Goal: Task Accomplishment & Management: Complete application form

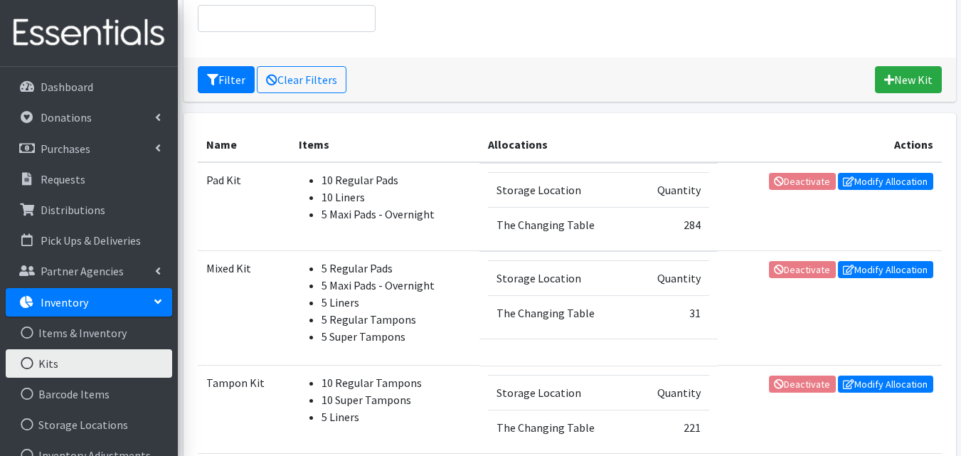
scroll to position [174, 0]
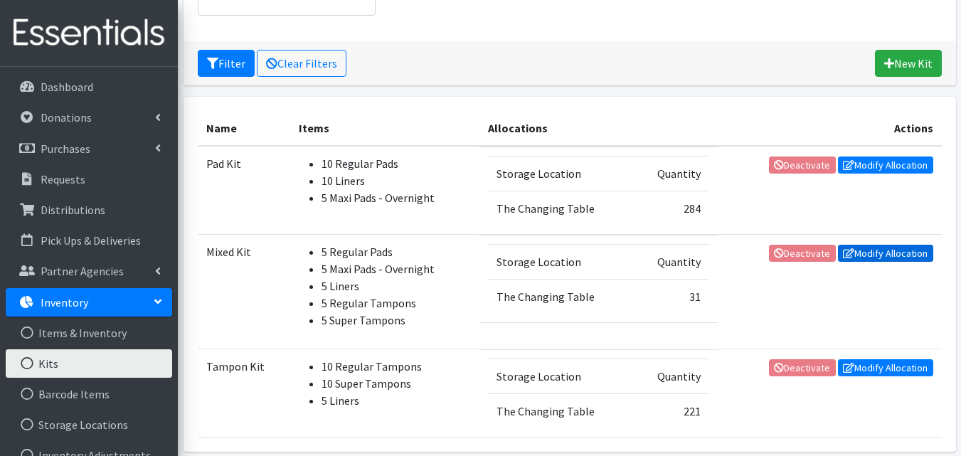
click at [877, 258] on link "Modify Allocation" at bounding box center [885, 253] width 95 height 17
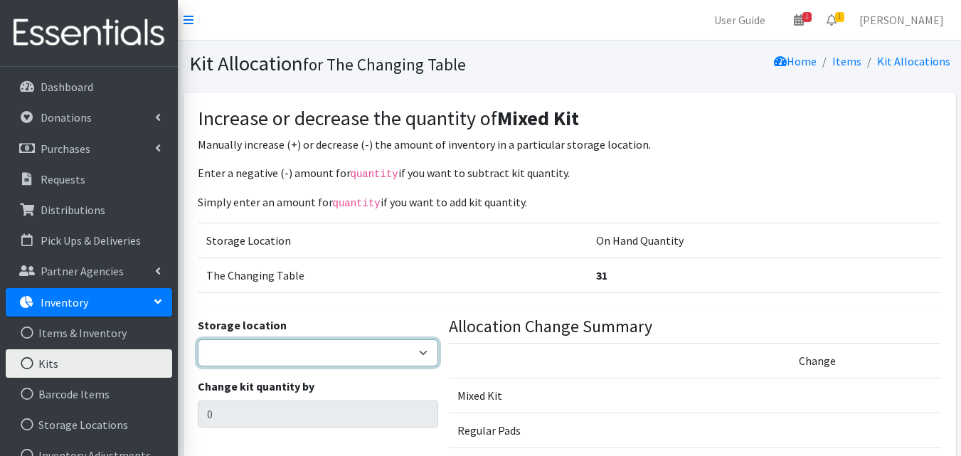
click at [378, 357] on select "The Changing Table Lake Movers Runabout Storage" at bounding box center [318, 352] width 241 height 27
select select "389"
click at [198, 339] on select "The Changing Table Lake Movers Runabout Storage" at bounding box center [318, 352] width 241 height 27
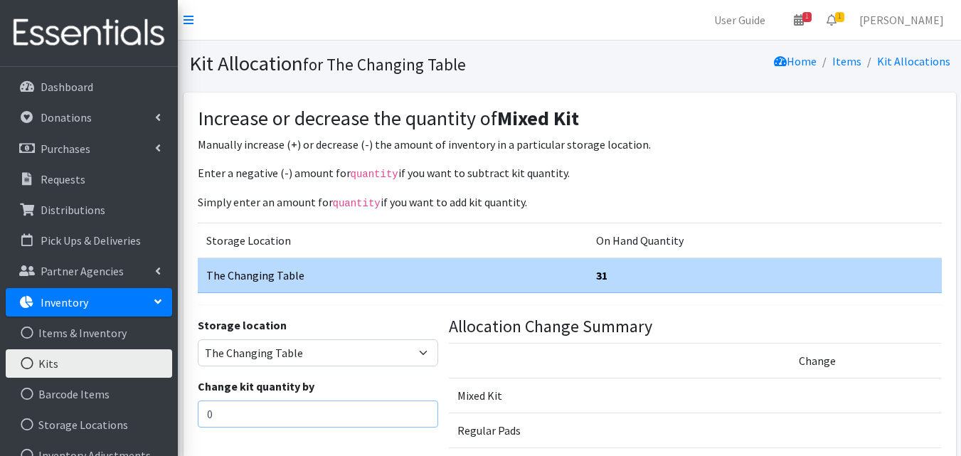
click at [317, 401] on input "0" at bounding box center [318, 414] width 241 height 27
click at [381, 418] on input "number" at bounding box center [318, 414] width 241 height 27
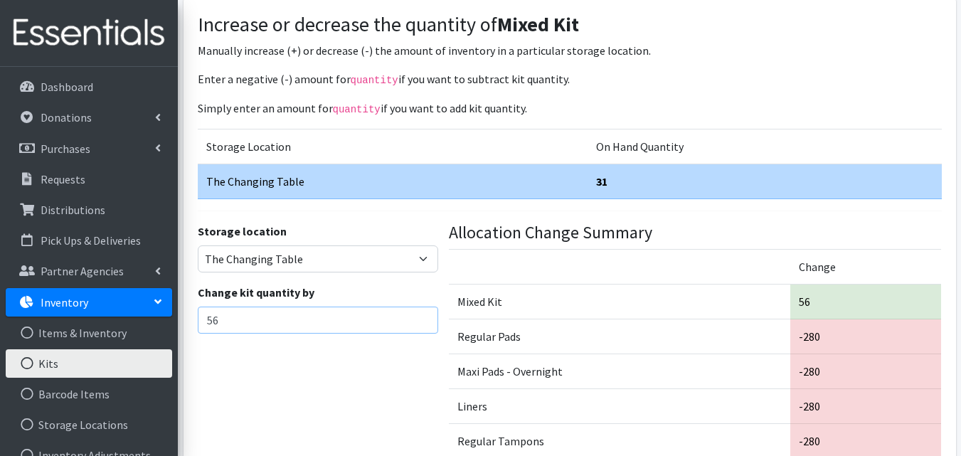
scroll to position [185, 0]
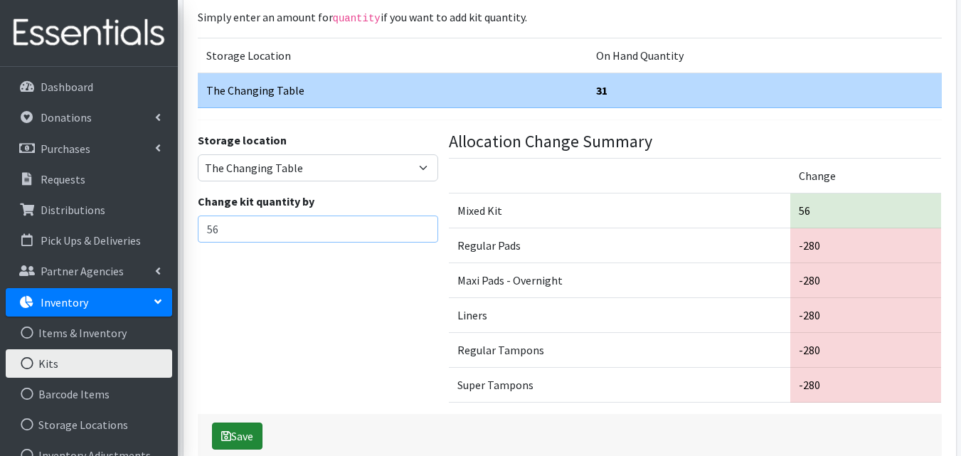
type input "56"
click at [262, 427] on button "Save" at bounding box center [237, 436] width 51 height 27
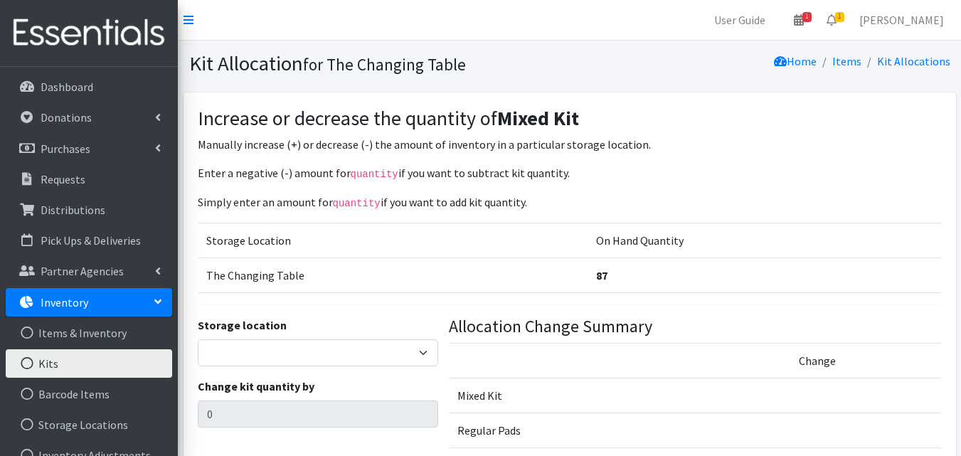
click at [122, 311] on link "Inventory" at bounding box center [89, 302] width 166 height 28
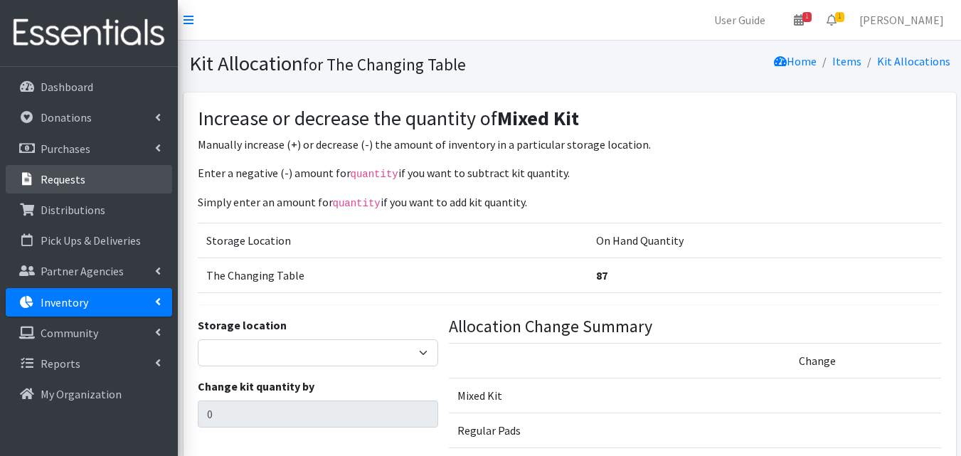
click at [63, 170] on link "Requests" at bounding box center [89, 179] width 166 height 28
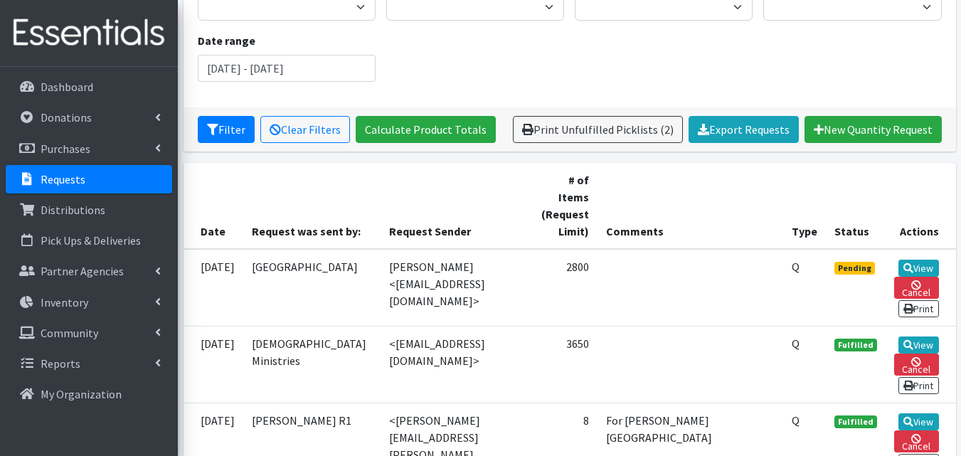
scroll to position [256, 0]
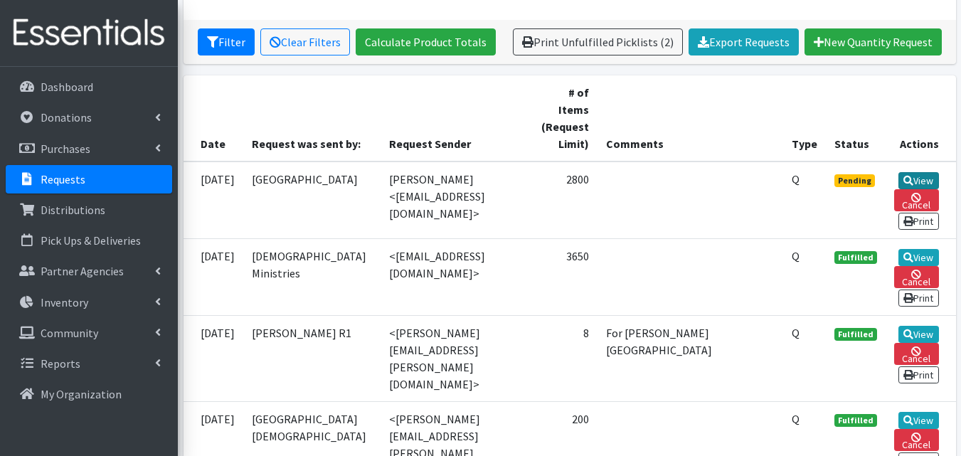
click at [929, 172] on link "View" at bounding box center [919, 180] width 41 height 17
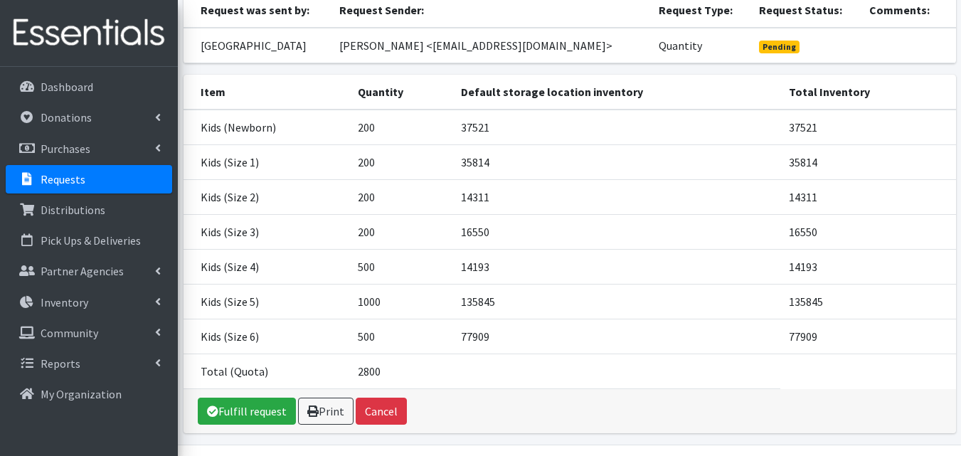
scroll to position [191, 0]
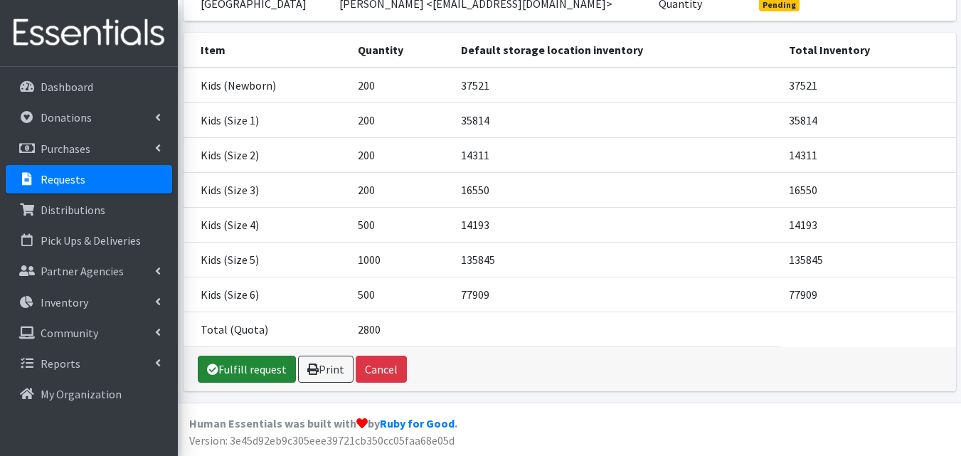
click at [261, 372] on link "Fulfill request" at bounding box center [247, 369] width 98 height 27
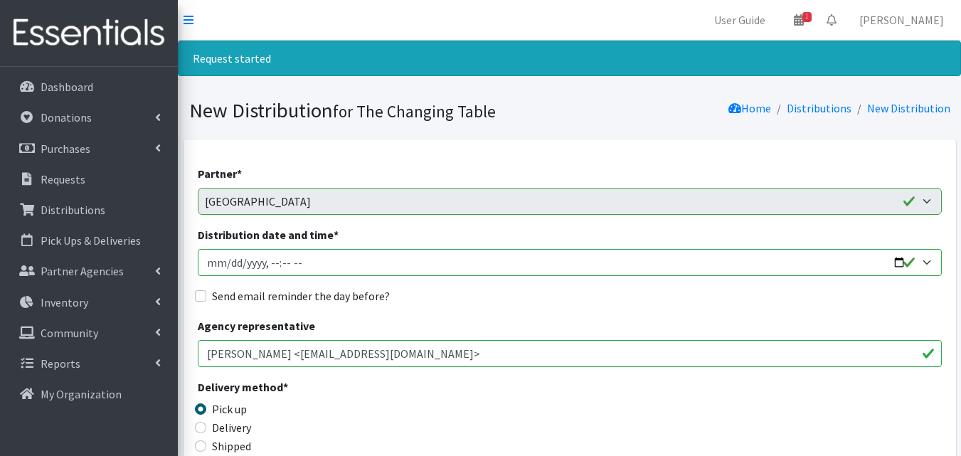
click at [307, 258] on input "Distribution date and time *" at bounding box center [570, 262] width 744 height 27
click at [892, 259] on input "Distribution date and time *" at bounding box center [570, 262] width 744 height 27
type input "2025-09-19T11:30"
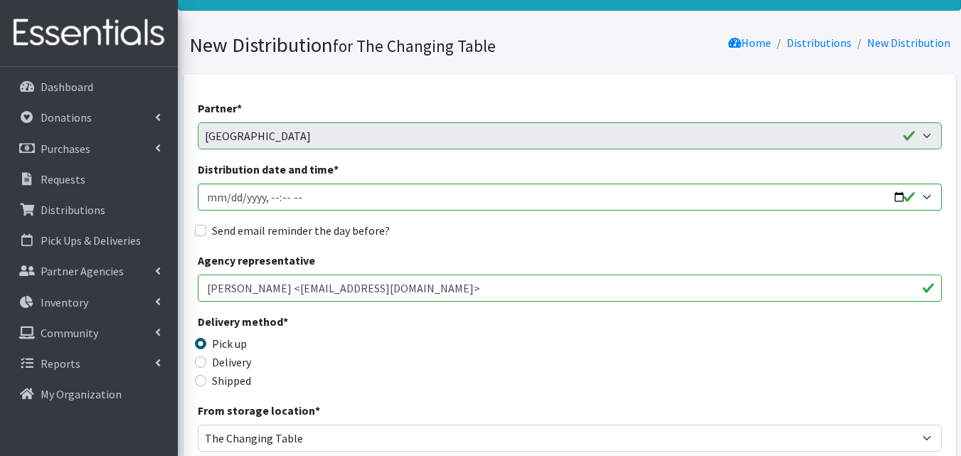
scroll to position [67, 0]
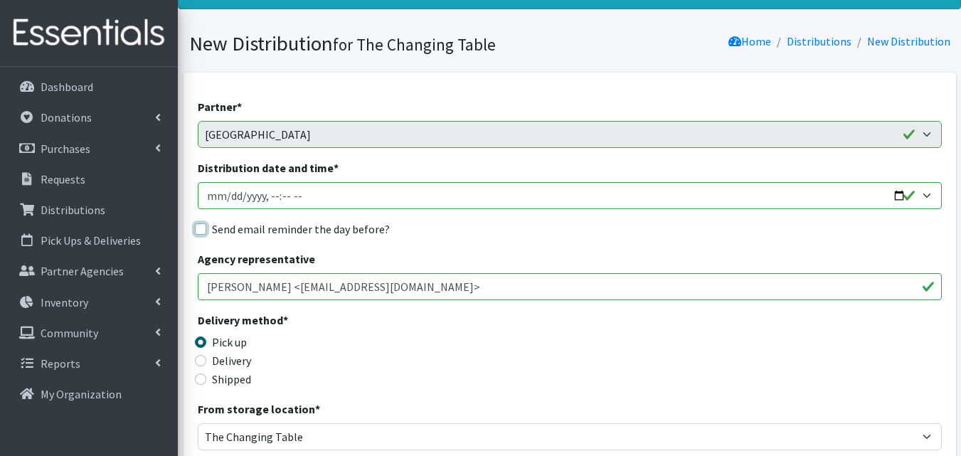
click at [199, 225] on input "Send email reminder the day before?" at bounding box center [200, 228] width 11 height 11
checkbox input "true"
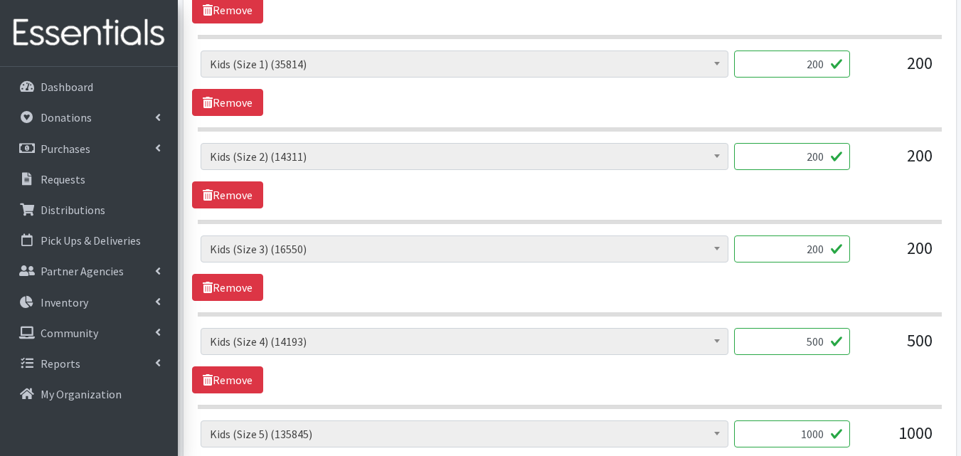
scroll to position [1054, 0]
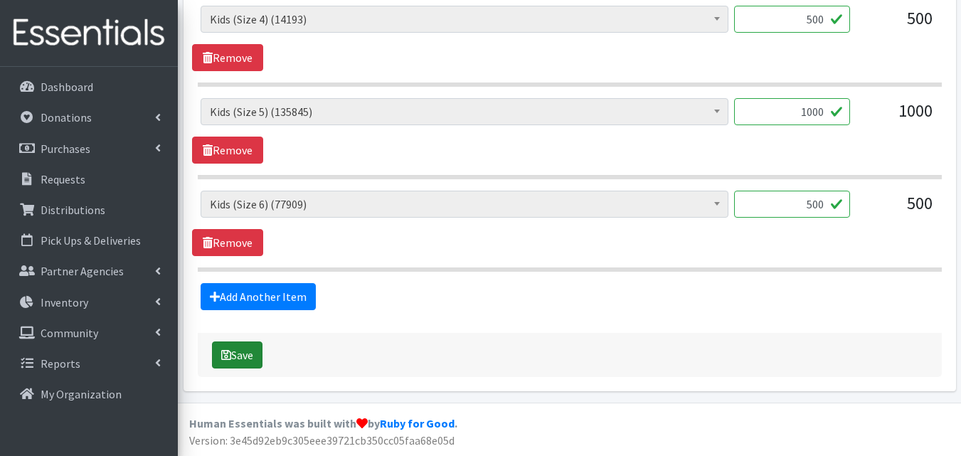
click at [250, 361] on button "Save" at bounding box center [237, 354] width 51 height 27
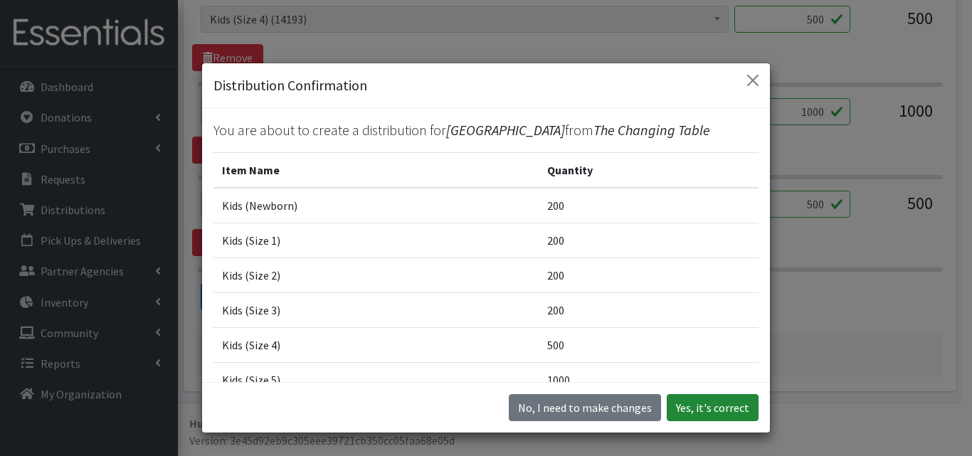
click at [718, 405] on button "Yes, it's correct" at bounding box center [713, 407] width 92 height 27
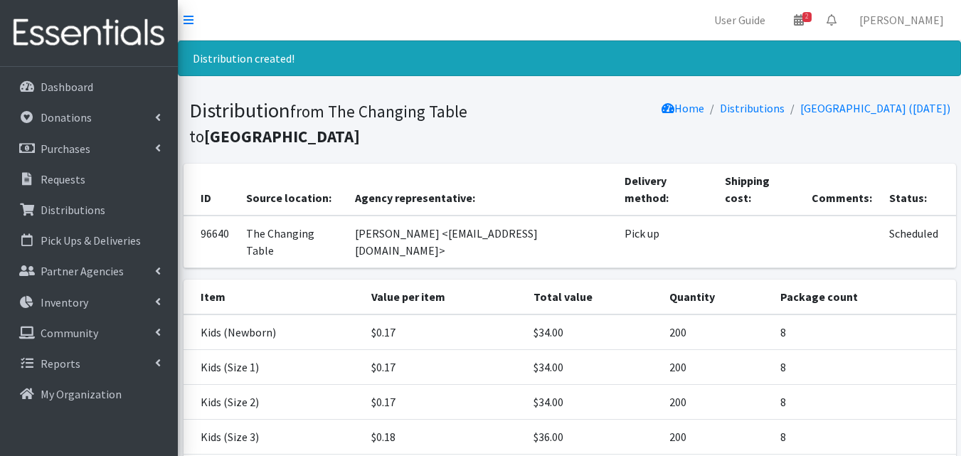
scroll to position [213, 0]
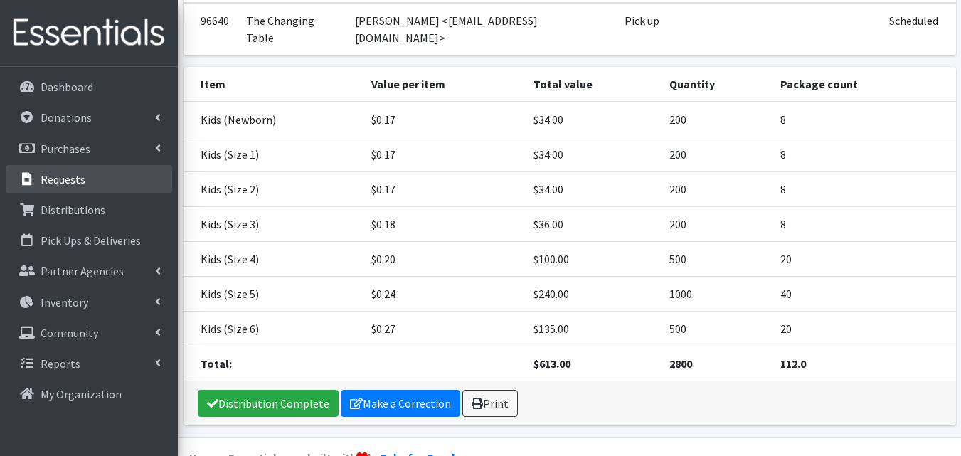
click at [99, 177] on link "Requests" at bounding box center [89, 179] width 166 height 28
